Goal: Task Accomplishment & Management: Complete application form

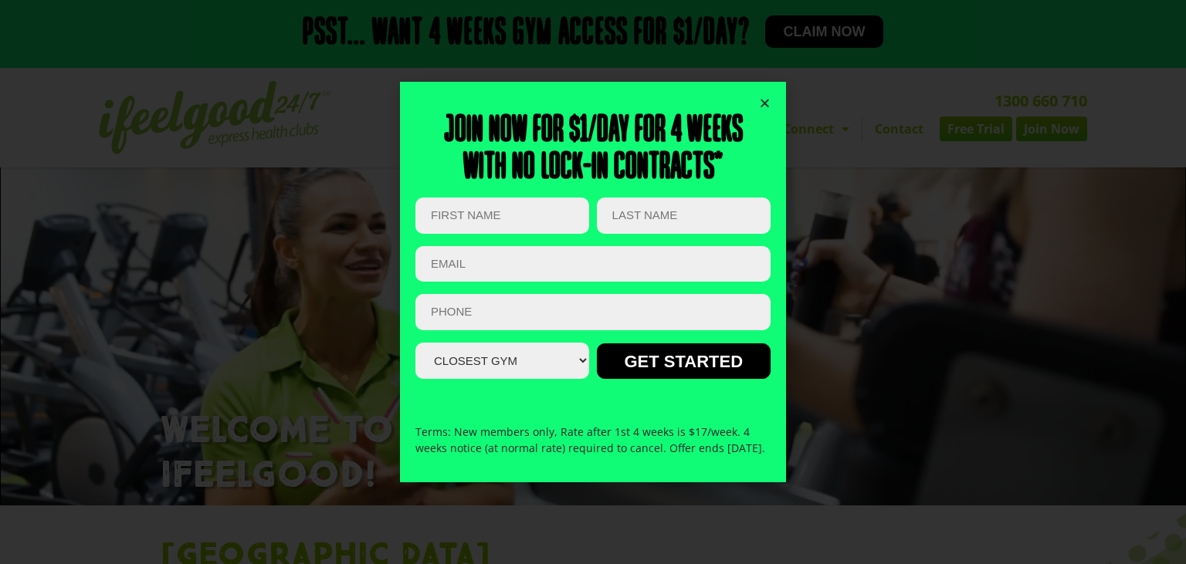
click at [762, 97] on icon "Close" at bounding box center [765, 103] width 12 height 12
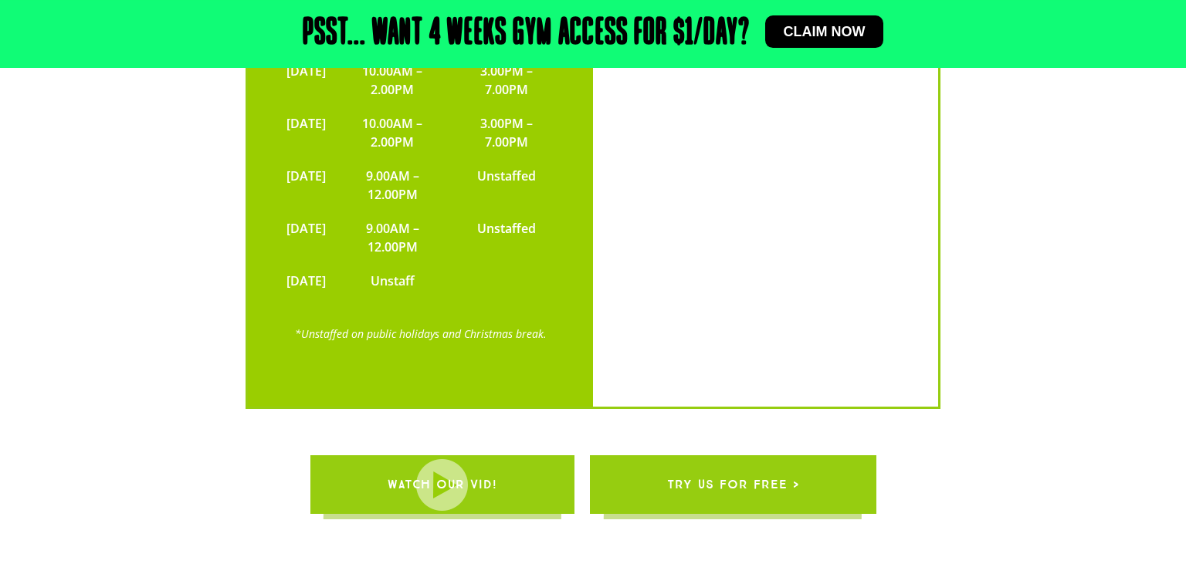
scroll to position [3724, 0]
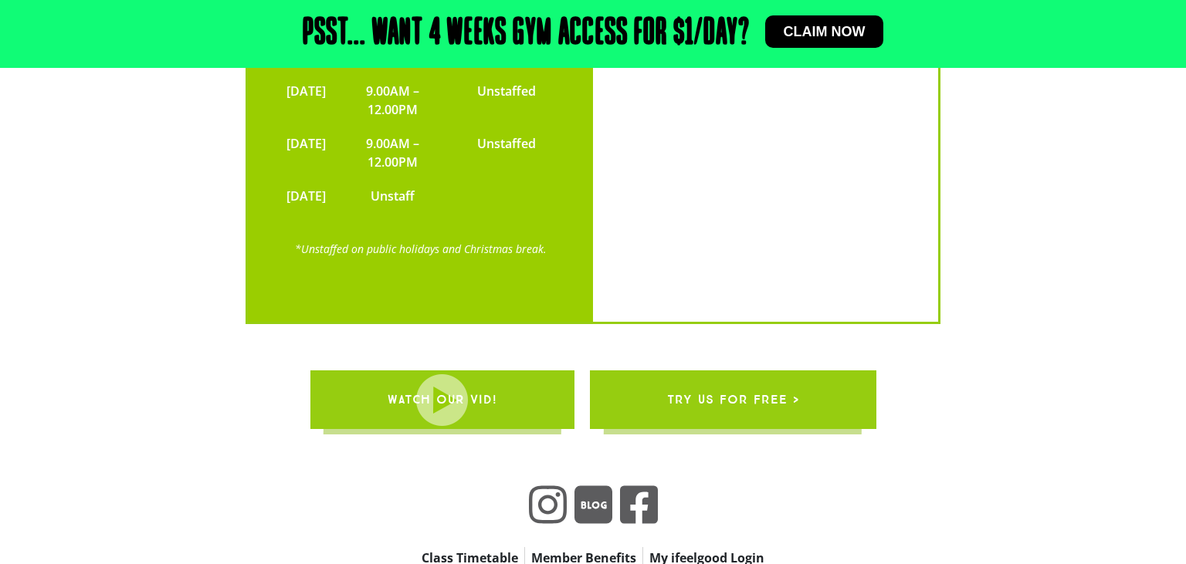
click at [741, 378] on span "try us for free >" at bounding box center [733, 399] width 132 height 43
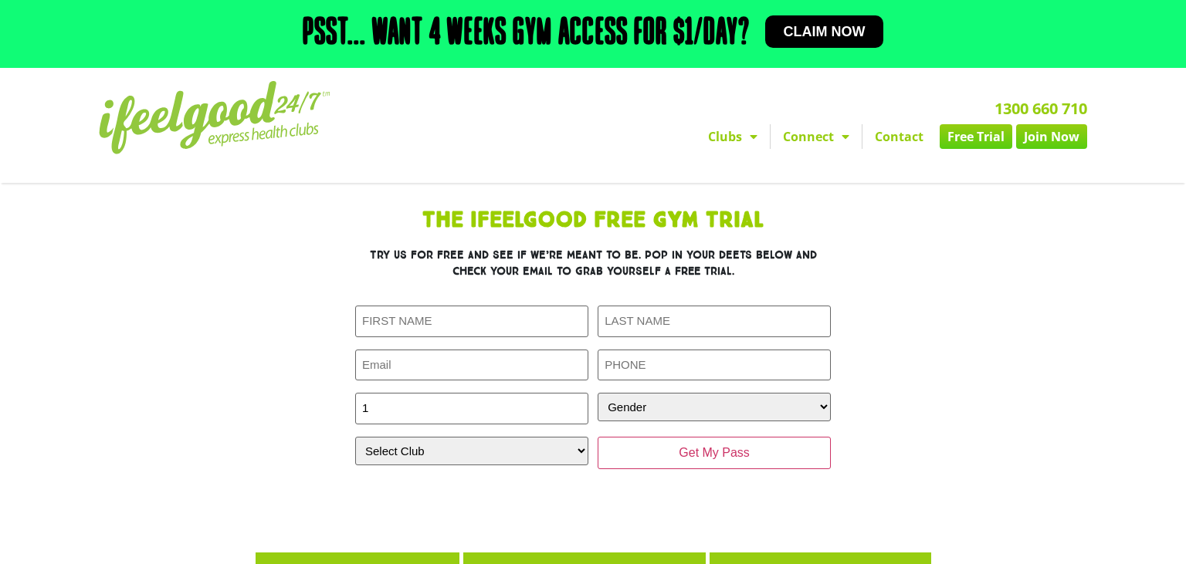
click at [573, 393] on input "1" at bounding box center [471, 409] width 233 height 32
click at [571, 393] on input "0" at bounding box center [471, 409] width 233 height 32
click at [571, 393] on input "1" at bounding box center [471, 409] width 233 height 32
click at [571, 393] on input "2" at bounding box center [471, 409] width 233 height 32
click at [571, 393] on input "3" at bounding box center [471, 409] width 233 height 32
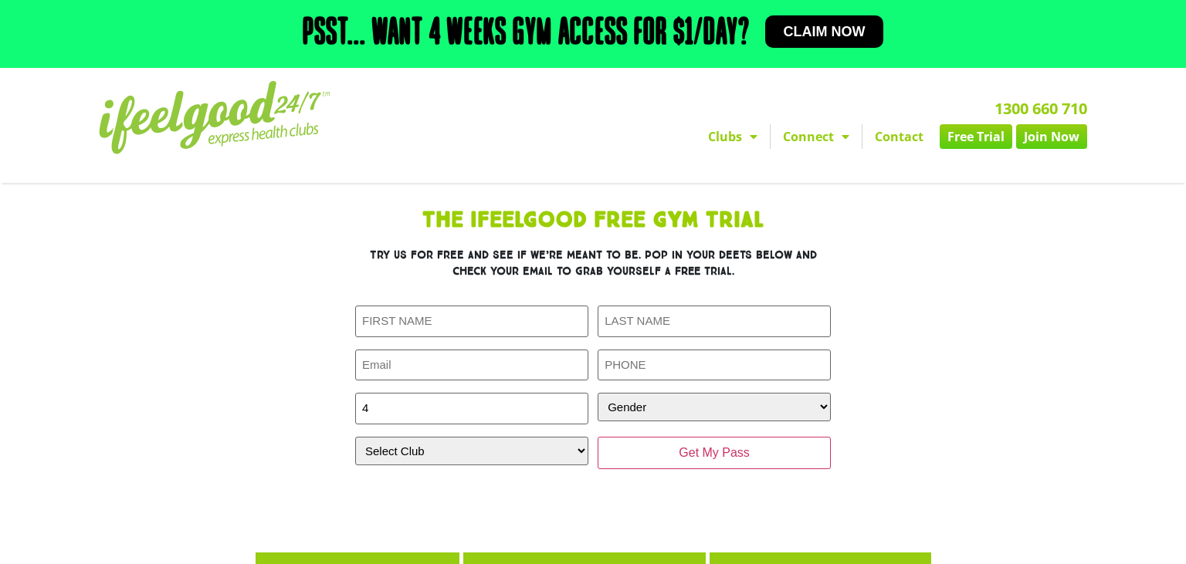
click at [571, 393] on input "4" at bounding box center [471, 409] width 233 height 32
click at [571, 393] on input "5" at bounding box center [471, 409] width 233 height 32
click at [571, 393] on input "6" at bounding box center [471, 409] width 233 height 32
click at [571, 393] on input "7" at bounding box center [471, 409] width 233 height 32
click at [571, 393] on input "8" at bounding box center [471, 409] width 233 height 32
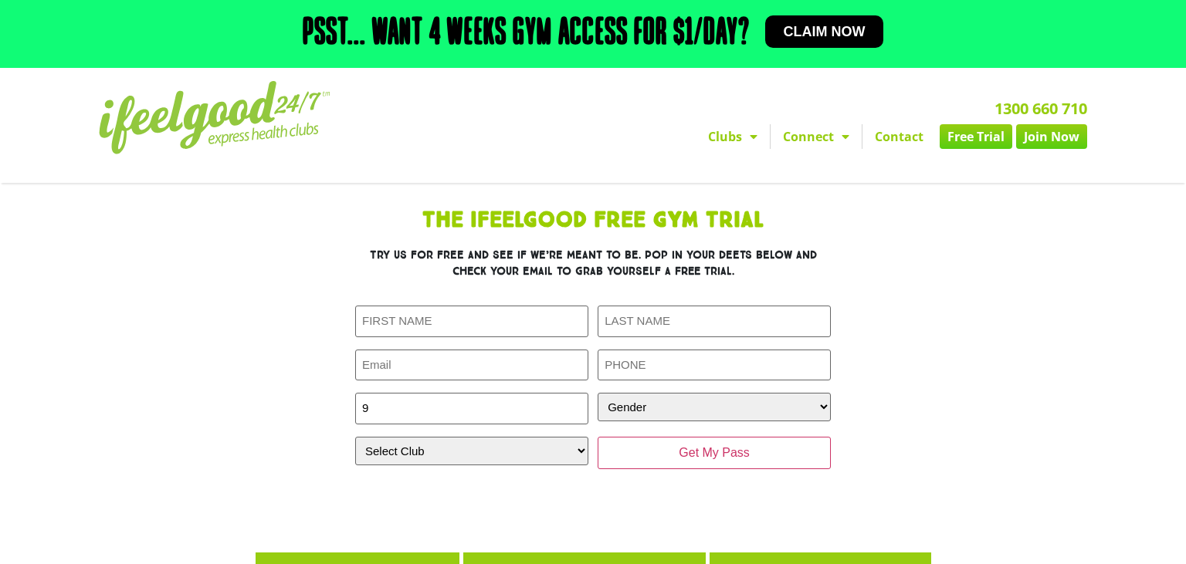
click at [571, 393] on input "9" at bounding box center [471, 409] width 233 height 32
click at [571, 393] on input "10" at bounding box center [471, 409] width 233 height 32
click at [571, 393] on input "11" at bounding box center [471, 409] width 233 height 32
click at [571, 393] on input "12" at bounding box center [471, 409] width 233 height 32
click at [571, 393] on input "13" at bounding box center [471, 409] width 233 height 32
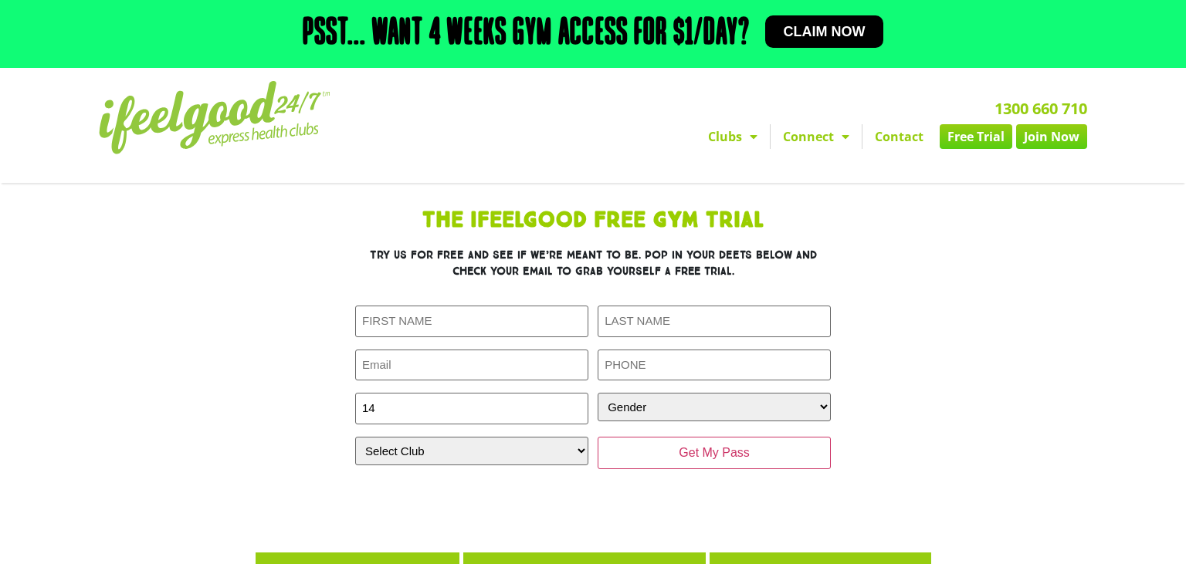
type input "14"
click at [571, 393] on input "14" at bounding box center [471, 409] width 233 height 32
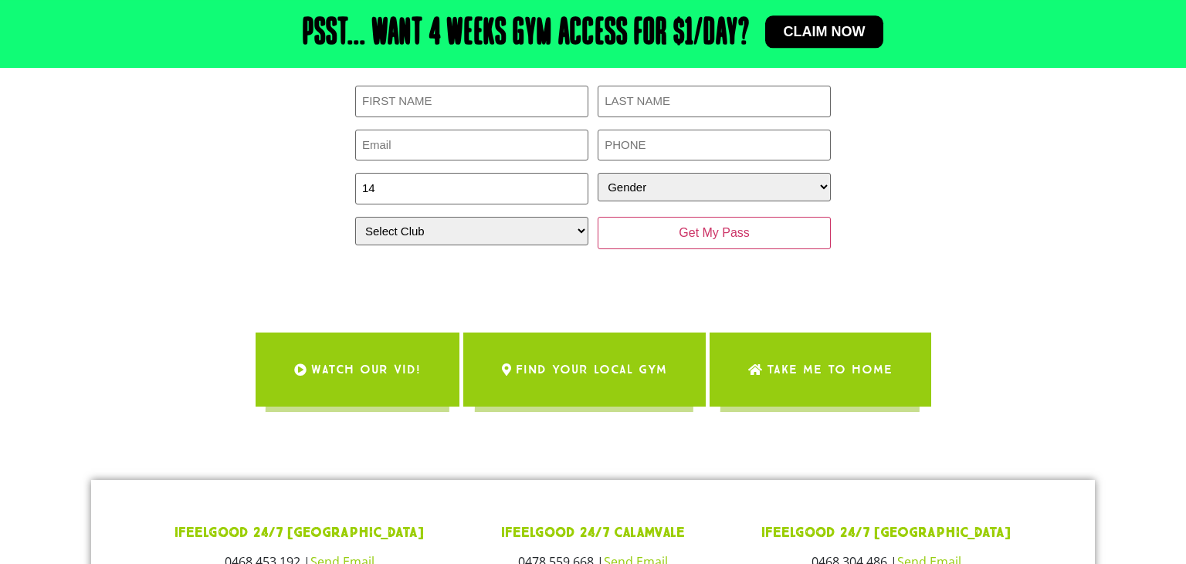
scroll to position [163, 0]
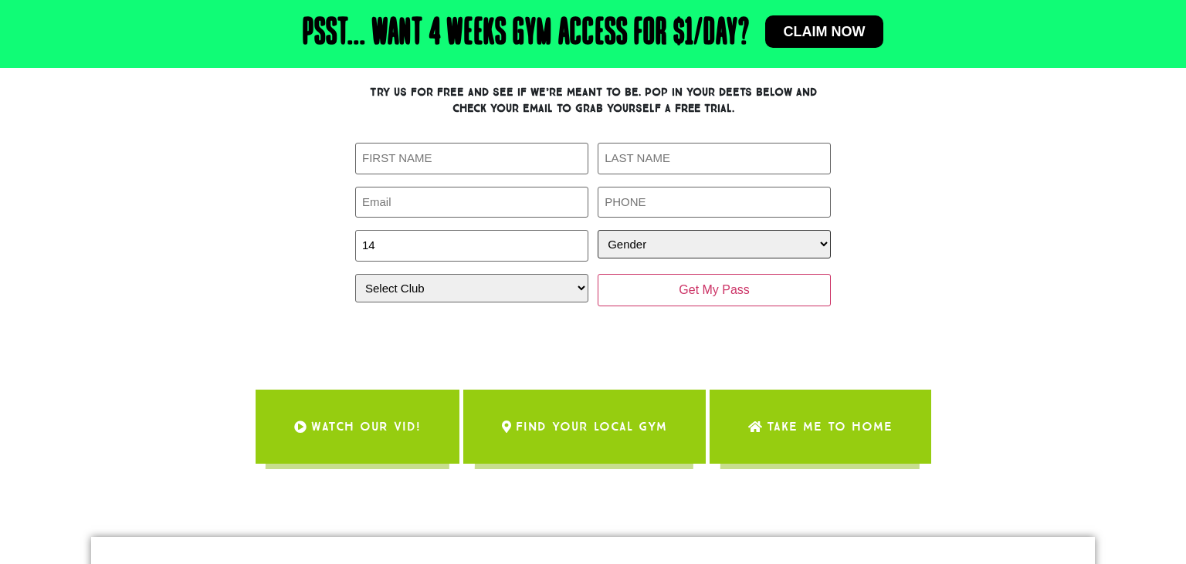
click at [598, 230] on select "Gender [DEMOGRAPHIC_DATA] [DEMOGRAPHIC_DATA]" at bounding box center [714, 244] width 233 height 29
select select "[DEMOGRAPHIC_DATA]"
click option "[DEMOGRAPHIC_DATA]" at bounding box center [0, 0] width 0 height 0
click at [462, 143] on input "First Name (Required)" at bounding box center [471, 159] width 233 height 32
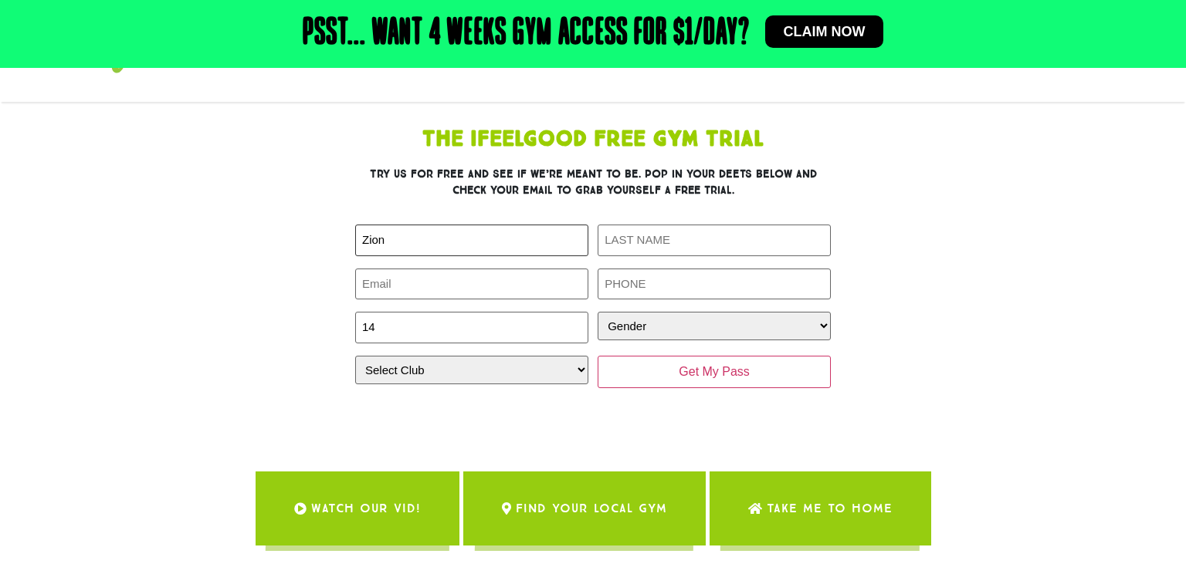
scroll to position [0, 0]
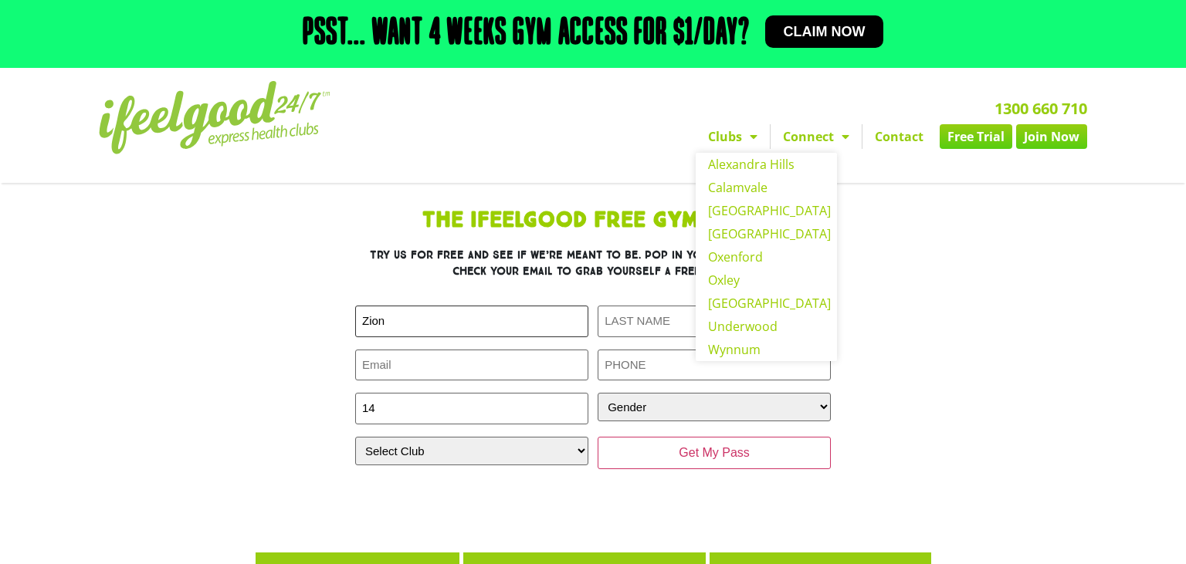
type input "Zion"
click at [733, 124] on link "Clubs" at bounding box center [733, 136] width 74 height 25
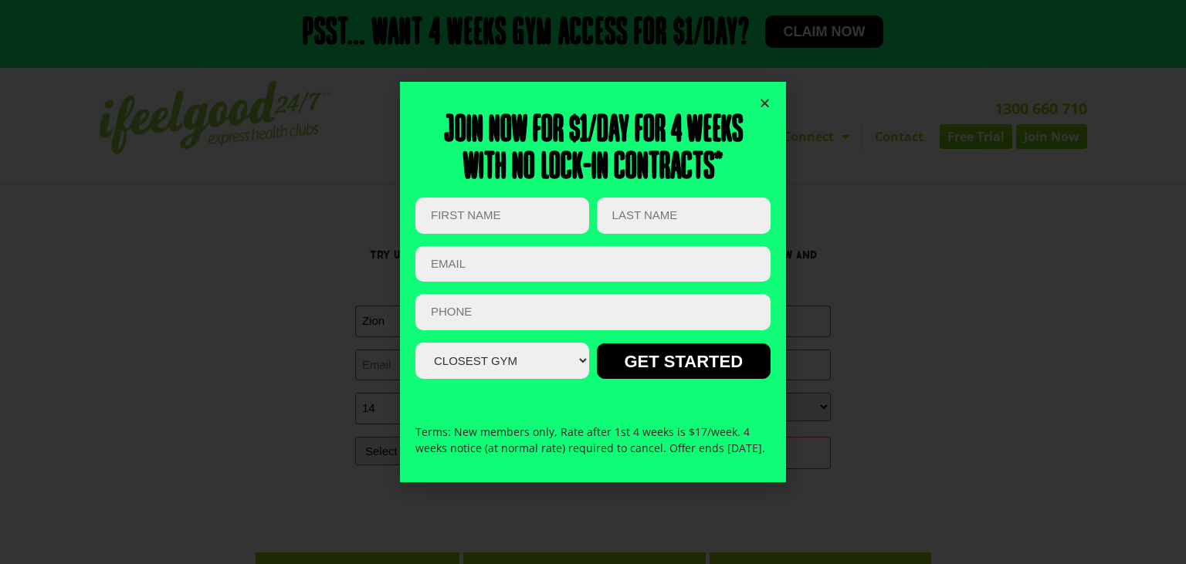
click at [767, 97] on icon "Close" at bounding box center [765, 103] width 12 height 12
